Goal: Information Seeking & Learning: Learn about a topic

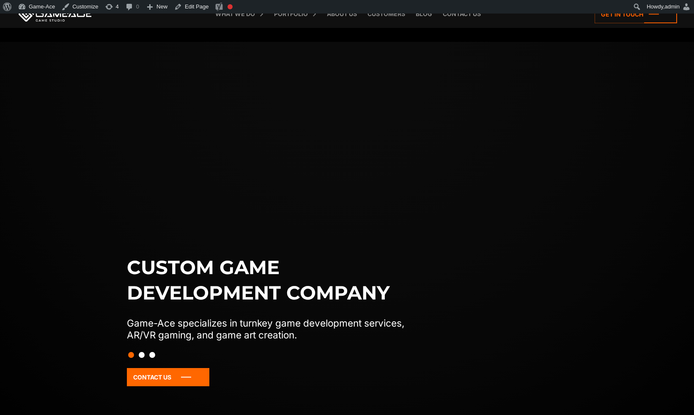
click at [424, 17] on link "Blog" at bounding box center [424, 14] width 25 height 28
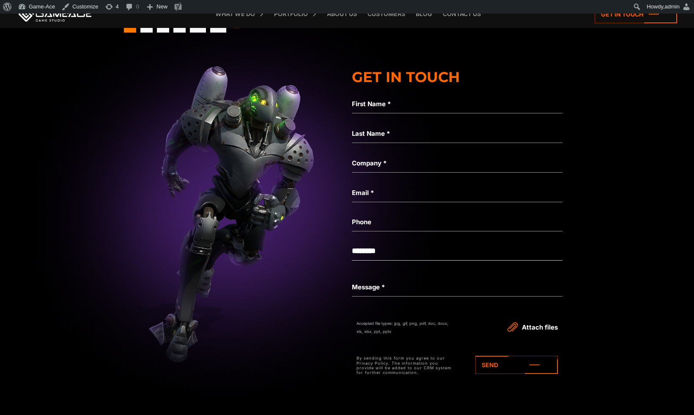
scroll to position [2695, 0]
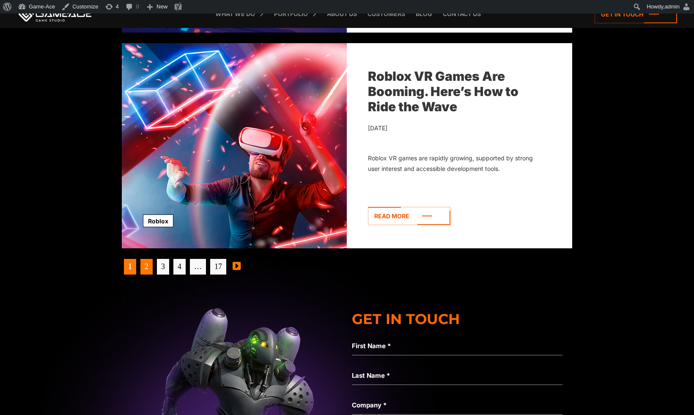
click at [147, 267] on link "2" at bounding box center [146, 267] width 12 height 16
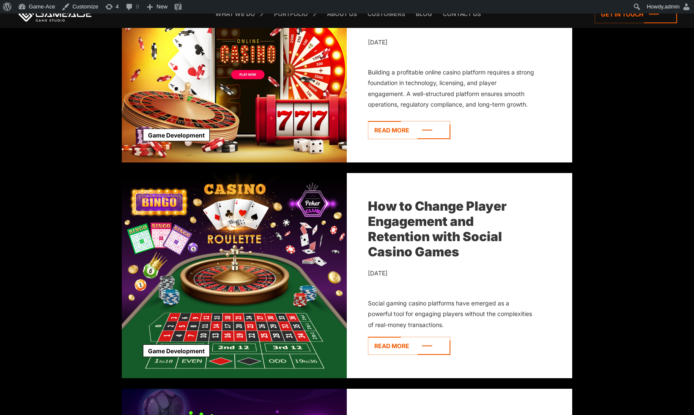
scroll to position [1226, 0]
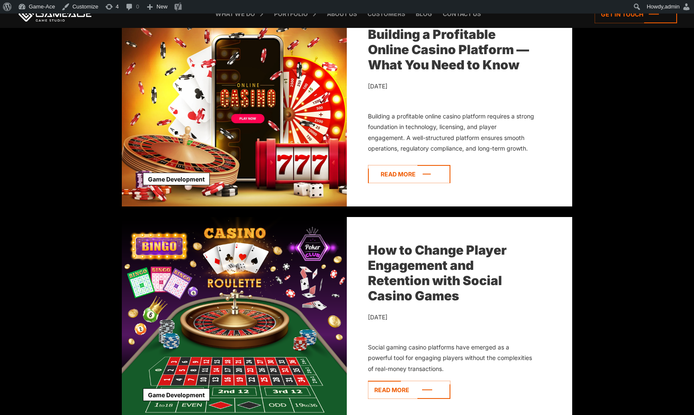
click at [393, 176] on icon at bounding box center [409, 174] width 83 height 18
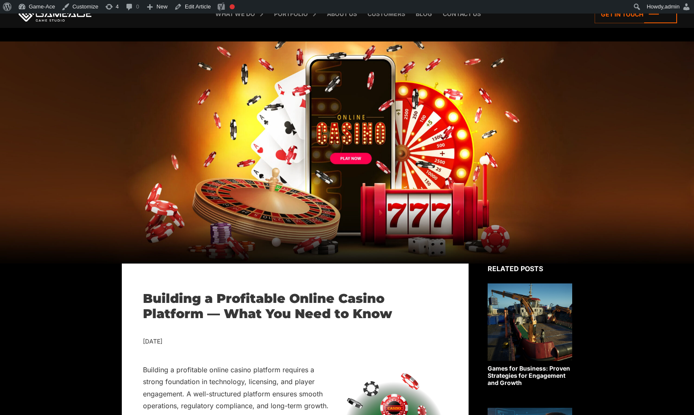
click at [344, 295] on h1 "Building a Profitable Online Casino Platform — What You Need to Know" at bounding box center [295, 306] width 305 height 30
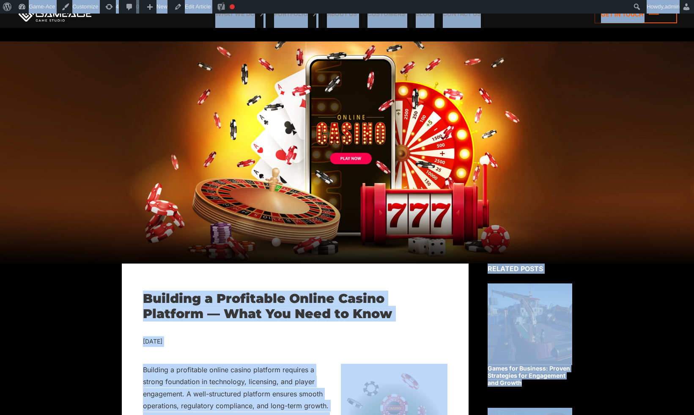
copy body "Back to top Building a Profitable Online Casino Platform — What You Need to Kno…"
click at [597, 105] on div at bounding box center [347, 152] width 694 height 222
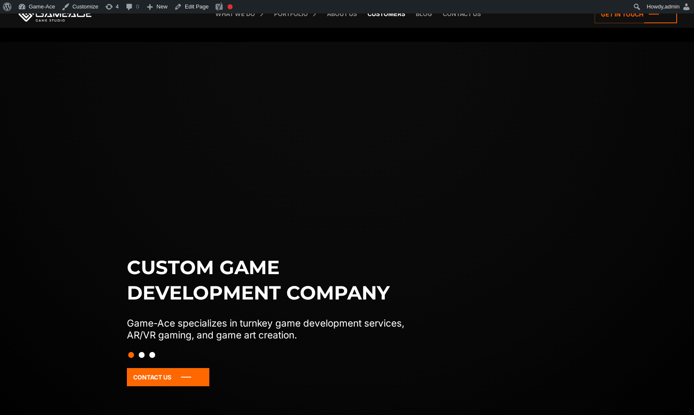
click at [397, 18] on link "Customers" at bounding box center [387, 14] width 46 height 28
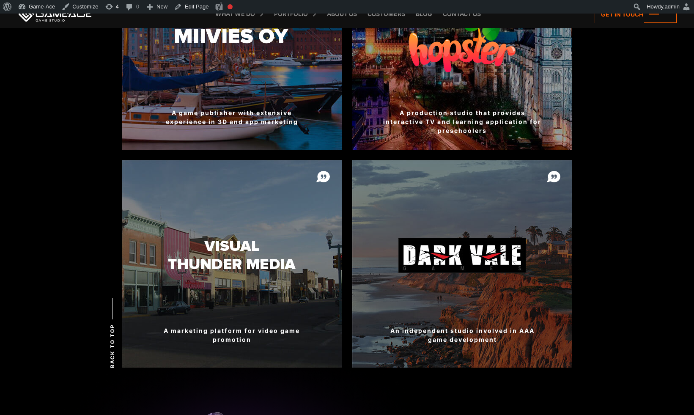
scroll to position [1170, 0]
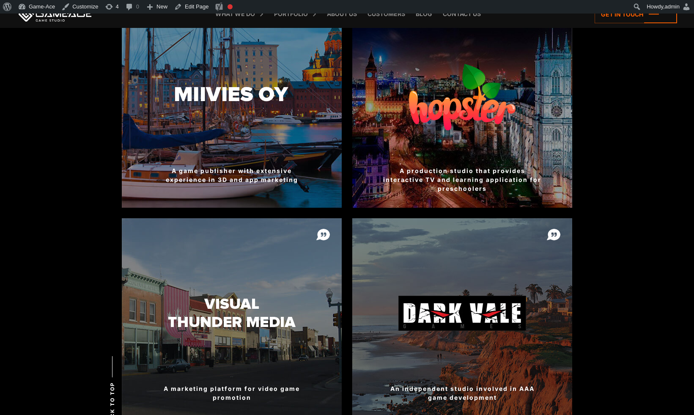
click at [606, 288] on body "We establish a fruitful cooperation with all our customers! A 60% customer rete…" at bounding box center [347, 12] width 694 height 2336
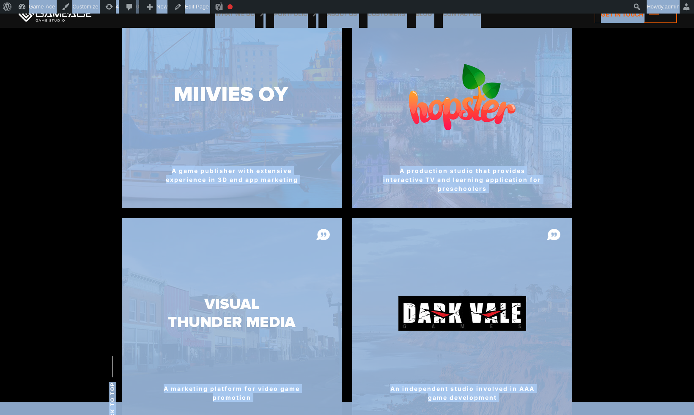
copy body "We establish a fruitful cooperation with all our customers! A 60% customer rete…"
click at [638, 122] on body "We establish a fruitful cooperation with all our customers! A 60% customer rete…" at bounding box center [347, 12] width 694 height 2336
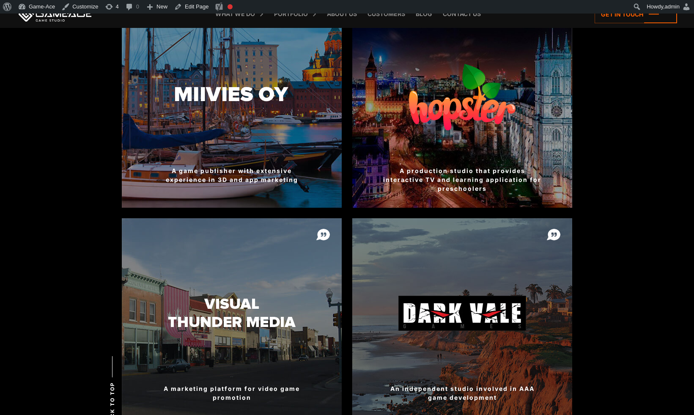
click at [630, 280] on body "We establish a fruitful cooperation with all our customers! A 60% customer rete…" at bounding box center [347, 12] width 694 height 2336
